Goal: Information Seeking & Learning: Learn about a topic

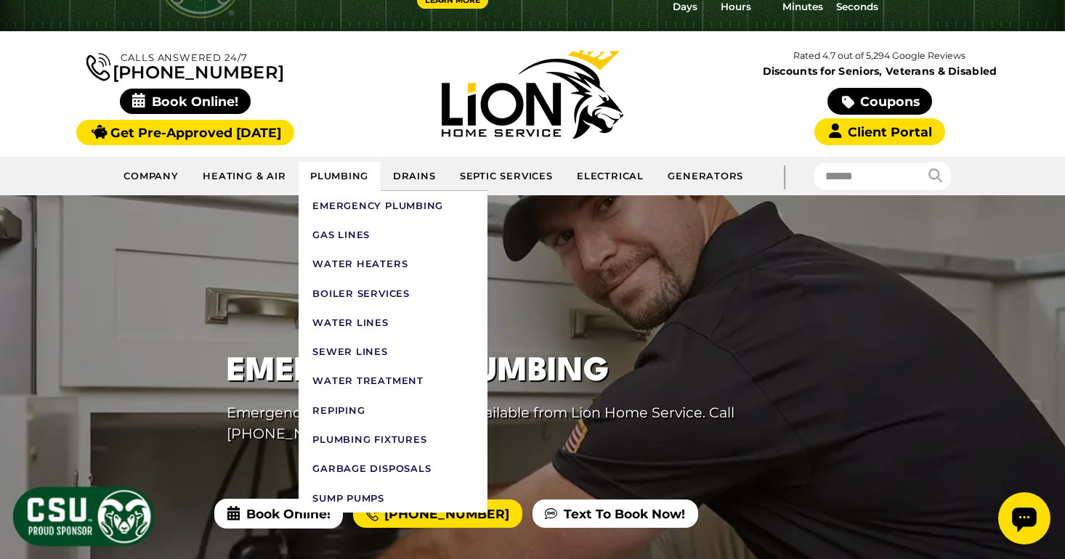
scroll to position [92, 0]
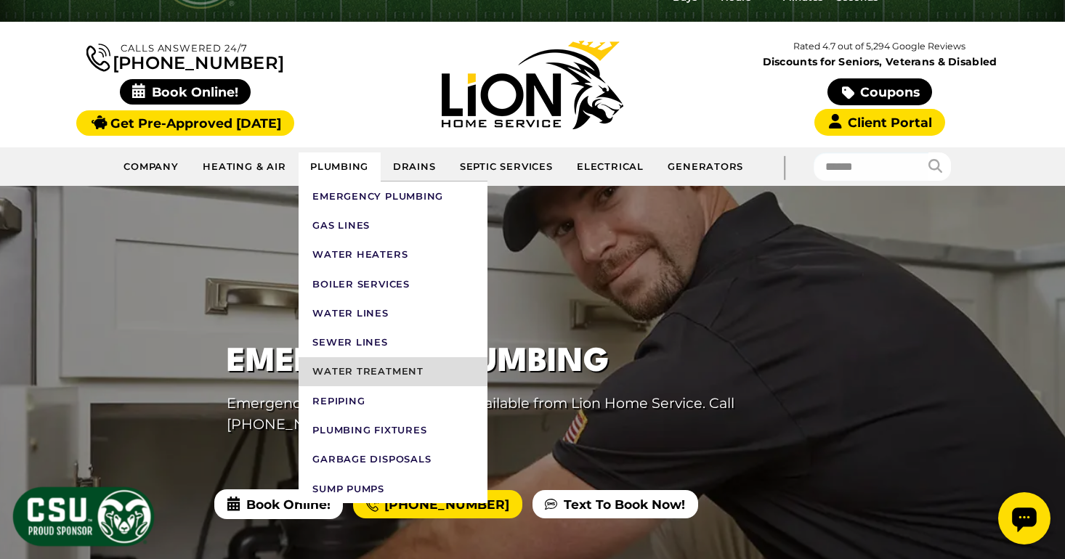
click at [373, 375] on link "Water Treatment" at bounding box center [393, 371] width 189 height 29
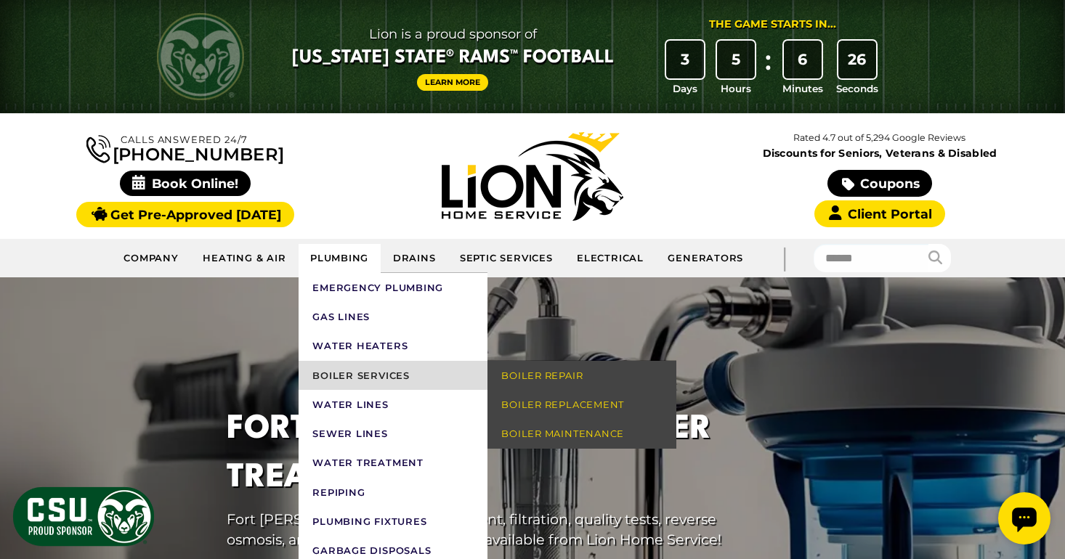
click at [367, 379] on link "Boiler Services" at bounding box center [393, 375] width 189 height 29
